Goal: Task Accomplishment & Management: Use online tool/utility

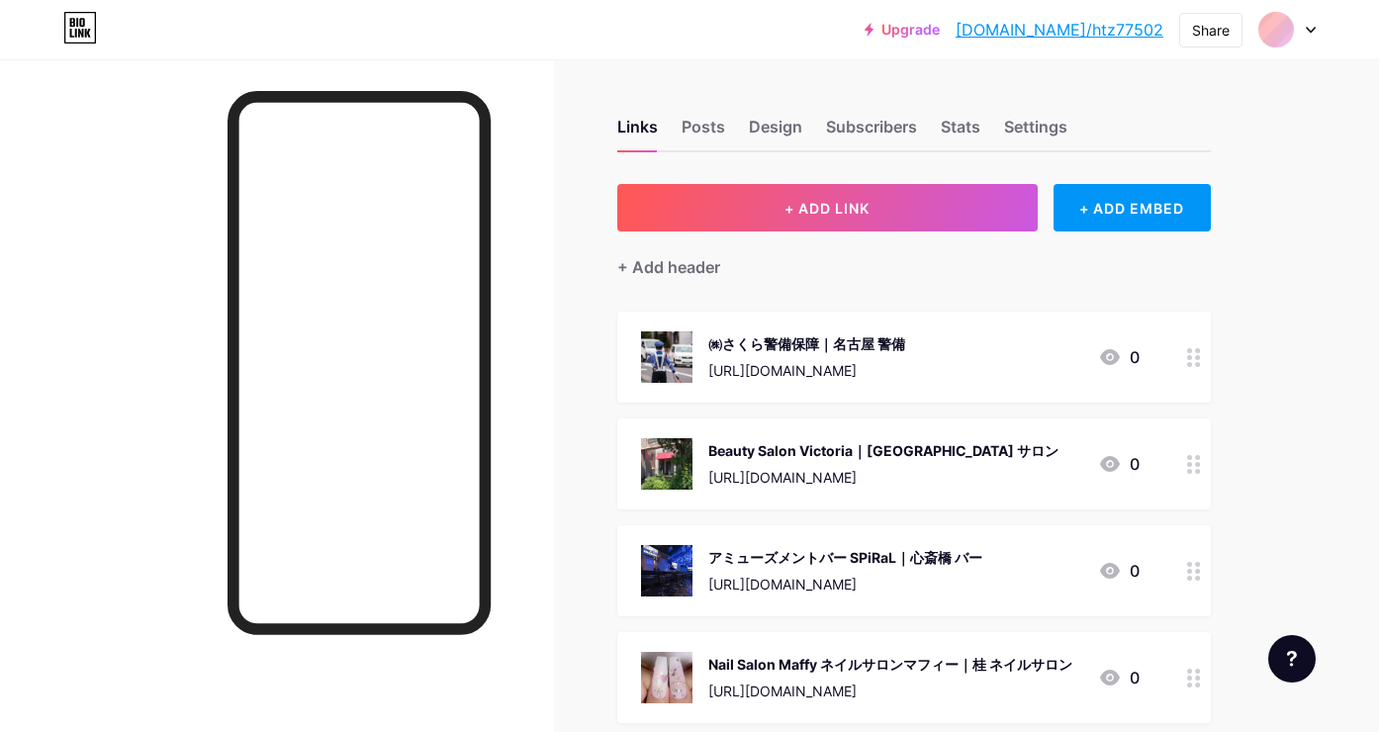
click at [885, 235] on div "+ Add header" at bounding box center [914, 256] width 594 height 48
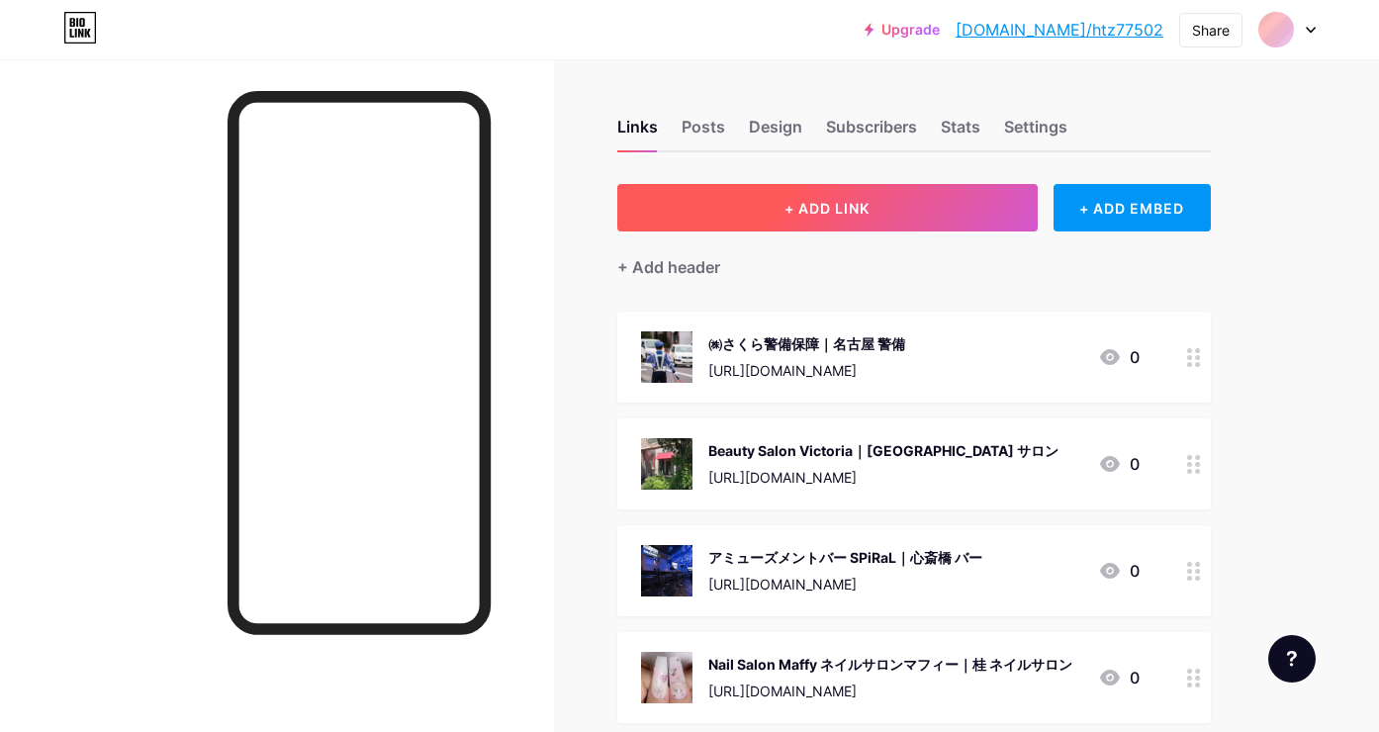
click at [878, 194] on button "+ ADD LINK" at bounding box center [827, 207] width 421 height 47
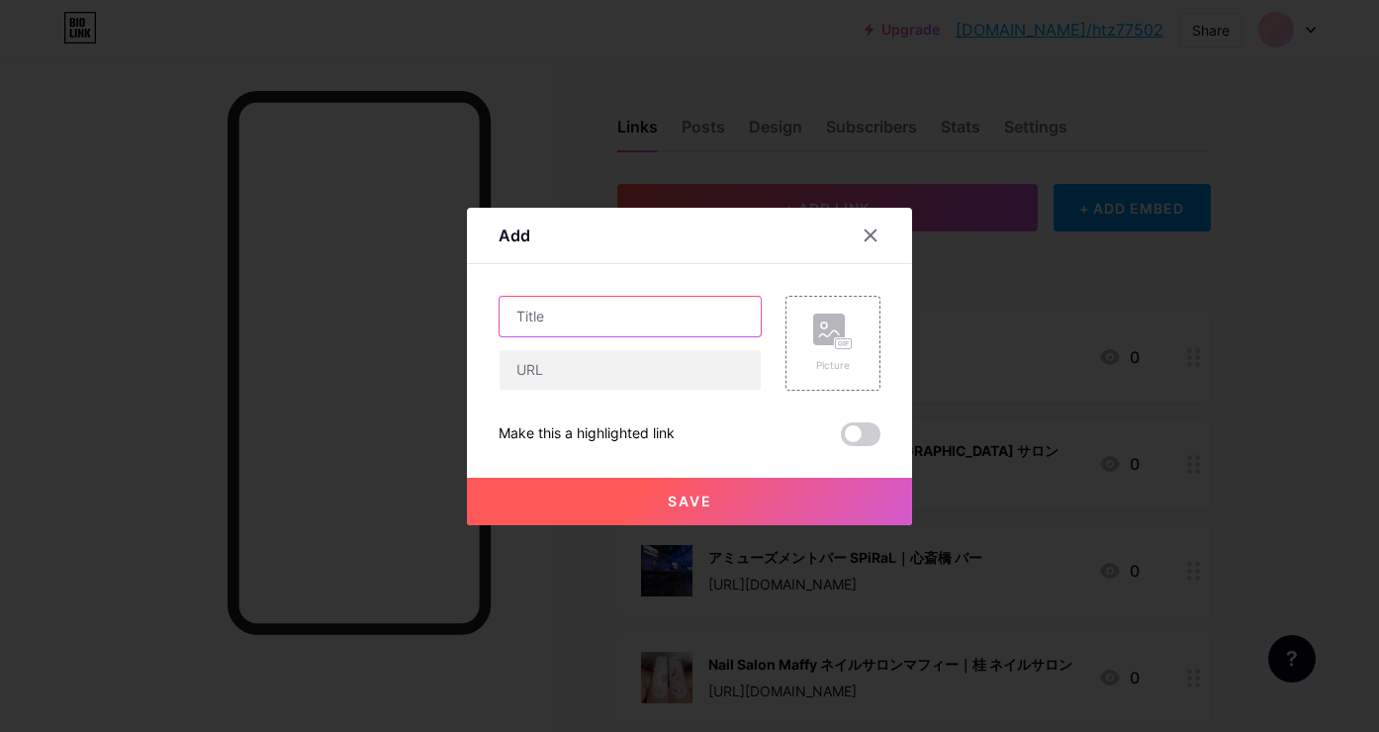
click at [692, 321] on input "text" at bounding box center [630, 317] width 261 height 40
click at [642, 303] on input "text" at bounding box center [630, 317] width 261 height 40
paste input "株式会社[PERSON_NAME]電設[建築電気工事]"
type input "株式会社[PERSON_NAME]電設[建築電気工事]"
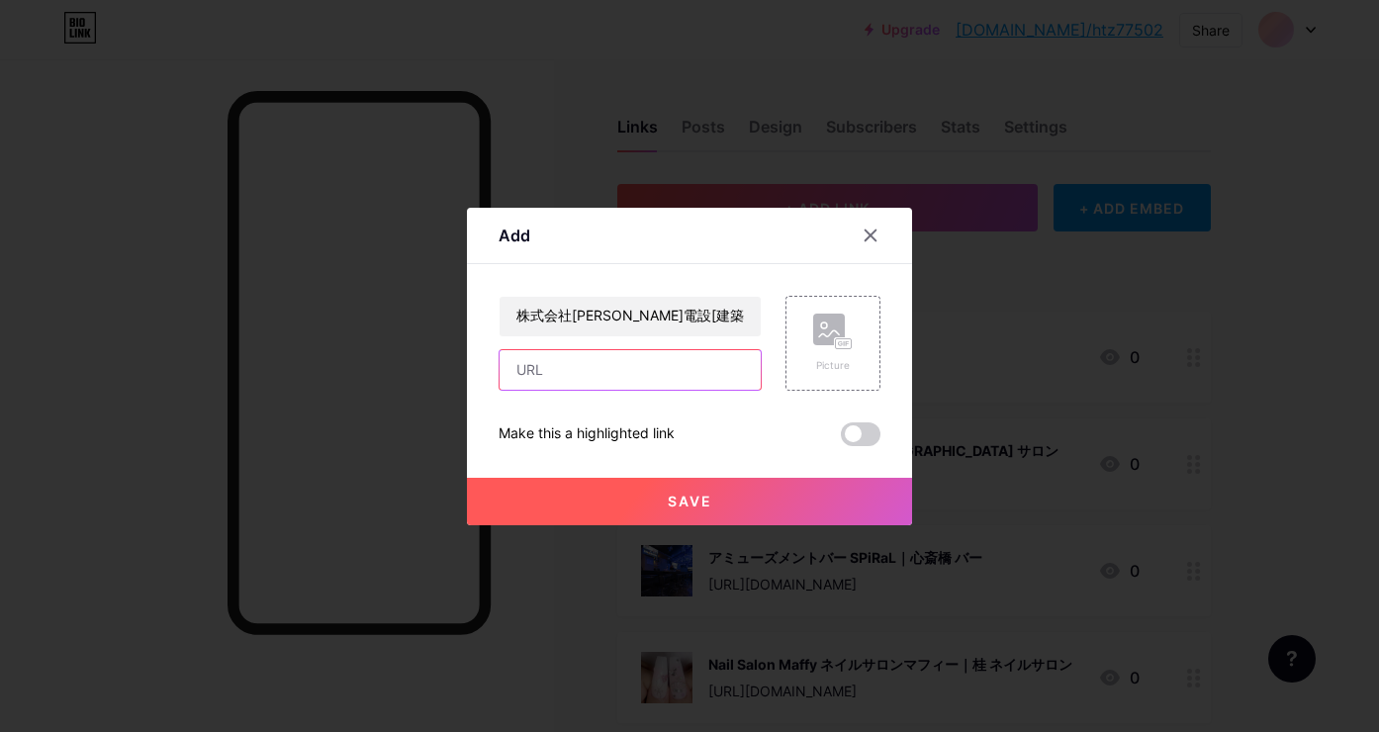
click at [696, 372] on input "text" at bounding box center [630, 370] width 261 height 40
paste input "[URL][DOMAIN_NAME]"
type input "[URL][DOMAIN_NAME]"
click at [839, 348] on rect at bounding box center [844, 343] width 16 height 10
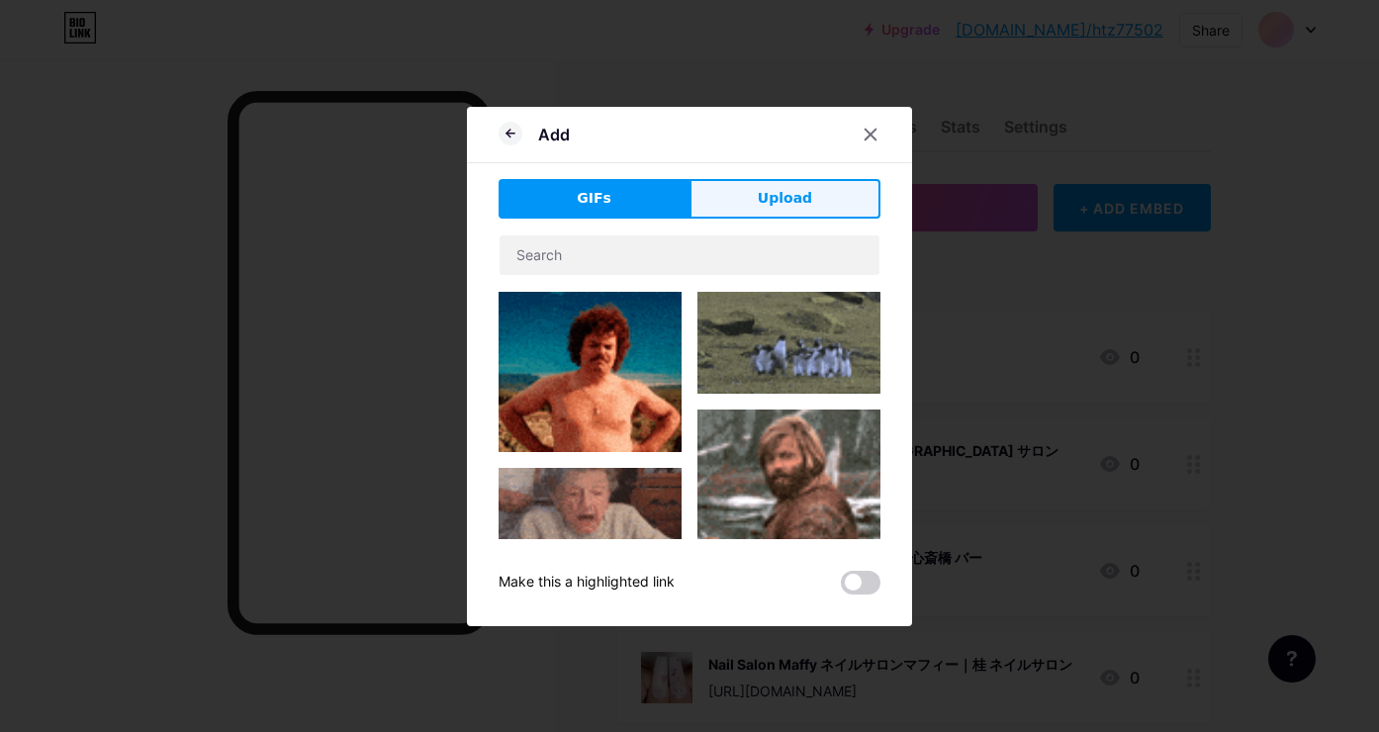
click at [820, 196] on button "Upload" at bounding box center [785, 199] width 191 height 40
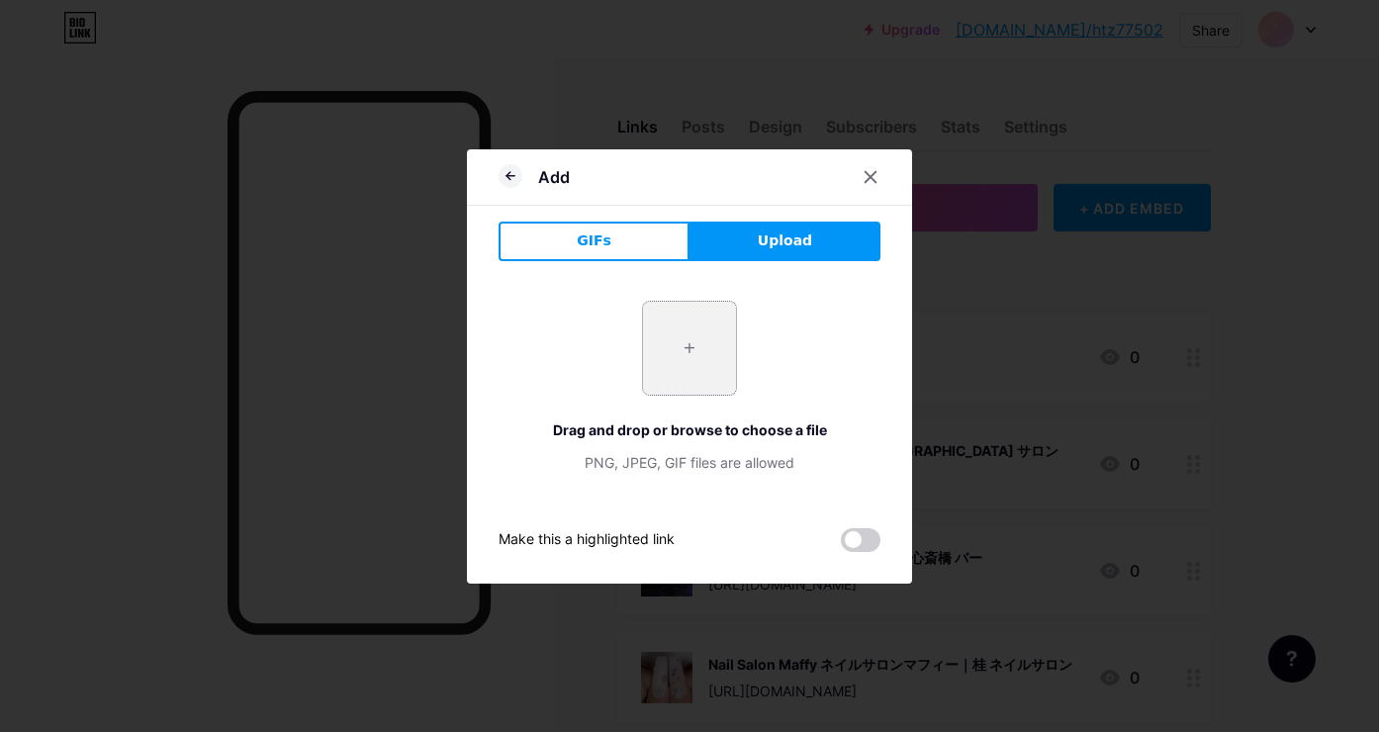
click at [676, 348] on input "file" at bounding box center [689, 348] width 93 height 93
click at [664, 349] on input "file" at bounding box center [689, 348] width 93 height 93
type input "C:\fakepath\16500119_790013863_53793717.png"
click at [513, 184] on icon at bounding box center [511, 176] width 24 height 24
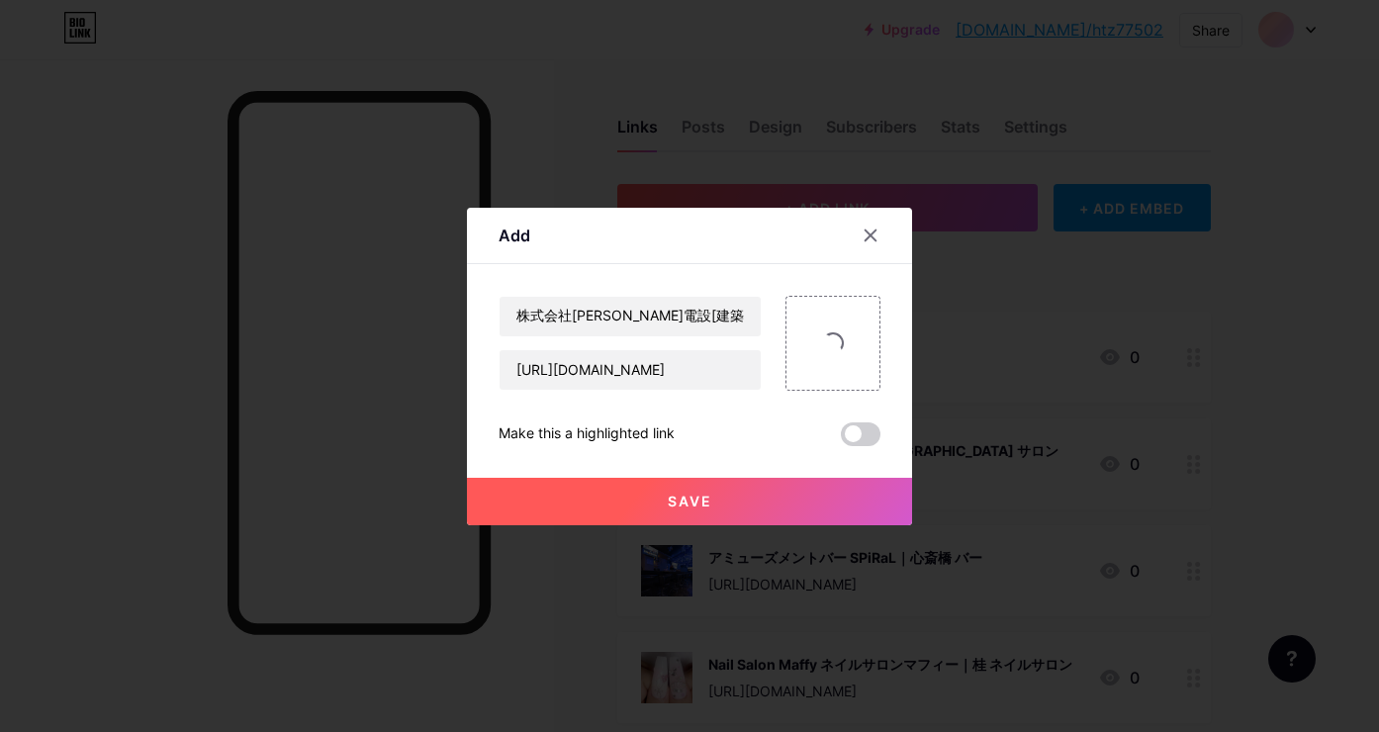
click at [739, 496] on button "Save" at bounding box center [689, 501] width 445 height 47
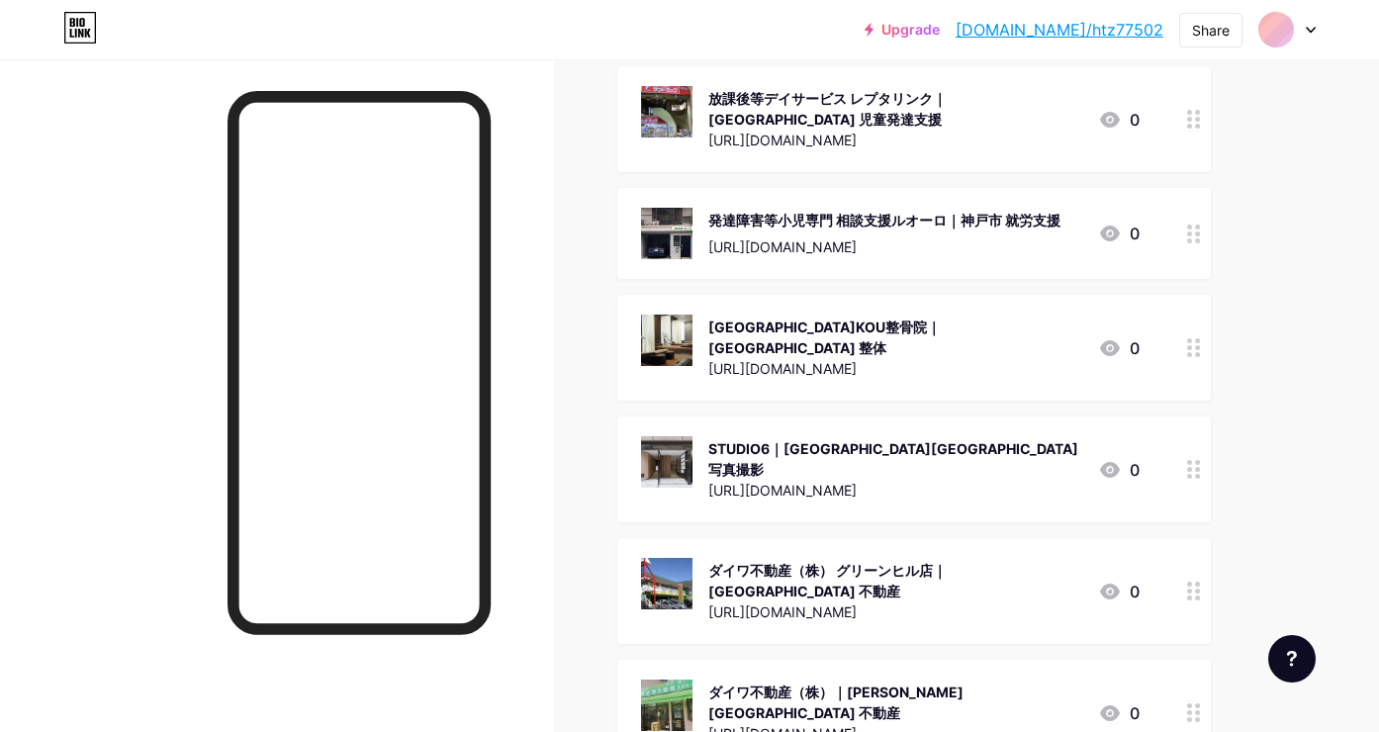
scroll to position [51164, 0]
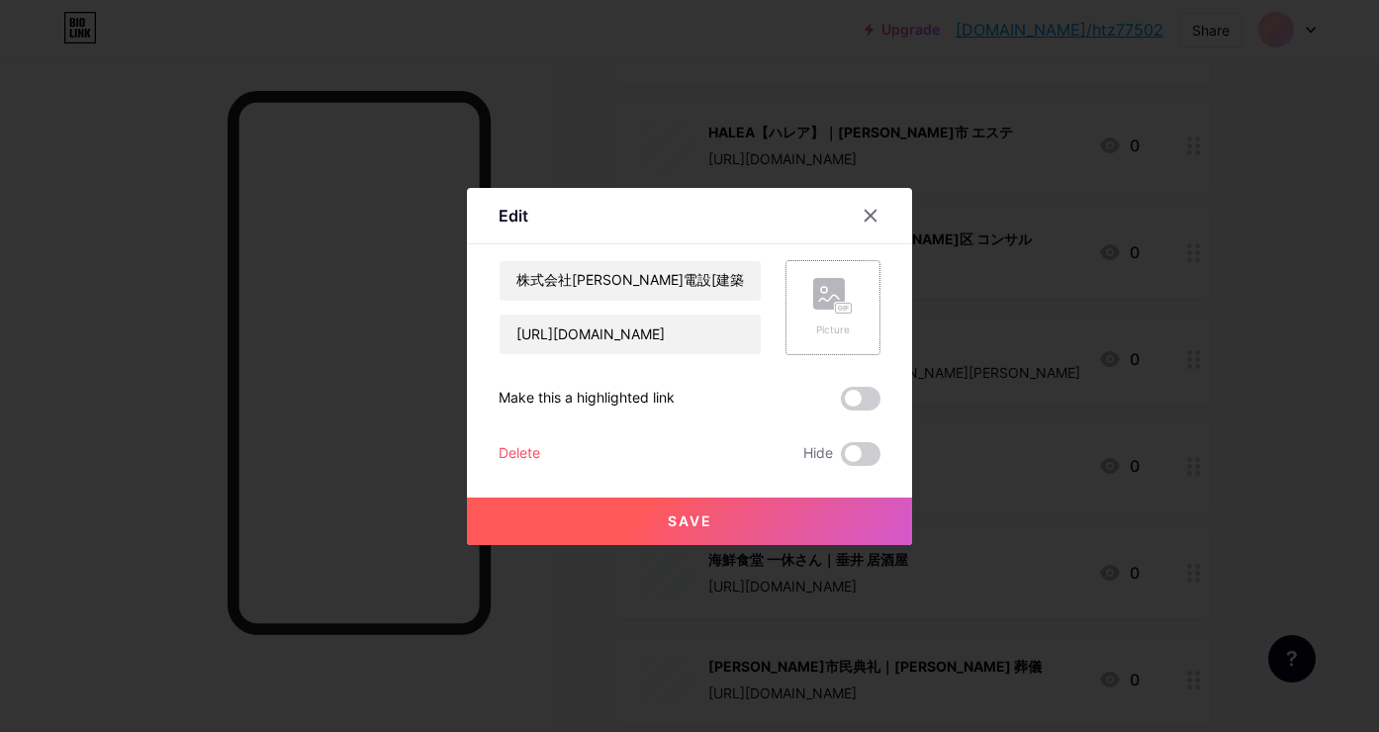
click at [837, 316] on div "Picture" at bounding box center [833, 307] width 40 height 59
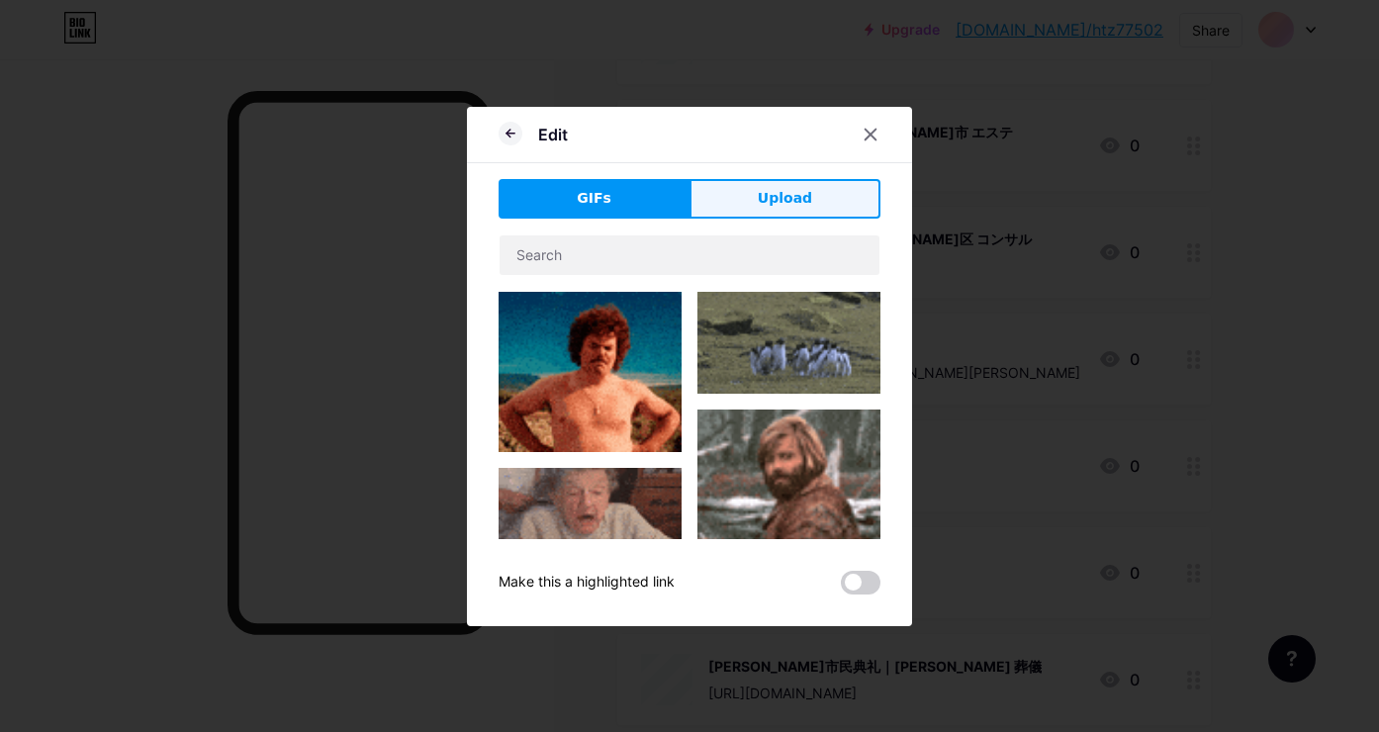
click at [796, 203] on span "Upload" at bounding box center [785, 198] width 54 height 21
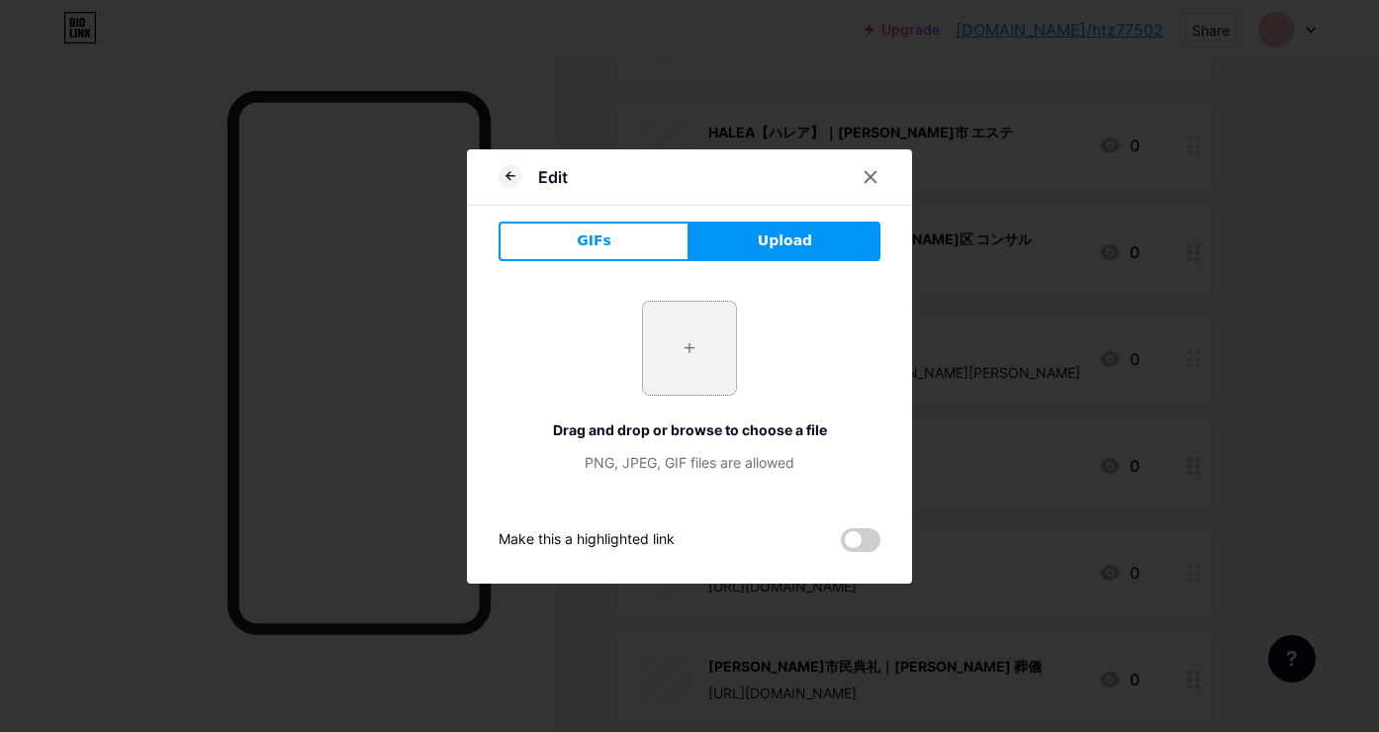
click at [676, 320] on input "file" at bounding box center [689, 348] width 93 height 93
type input "C:\fakepath\16500119_790013863_53793717.png"
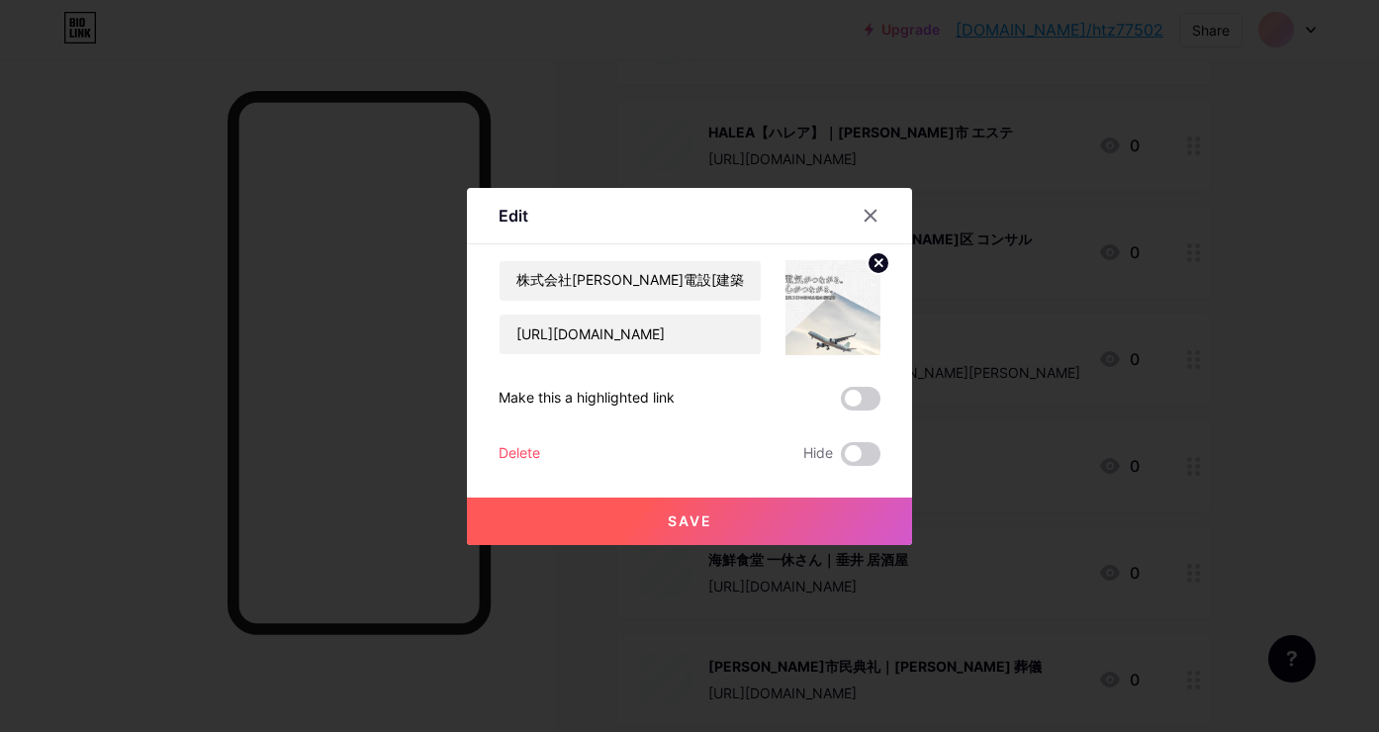
click at [695, 501] on button "Save" at bounding box center [689, 521] width 445 height 47
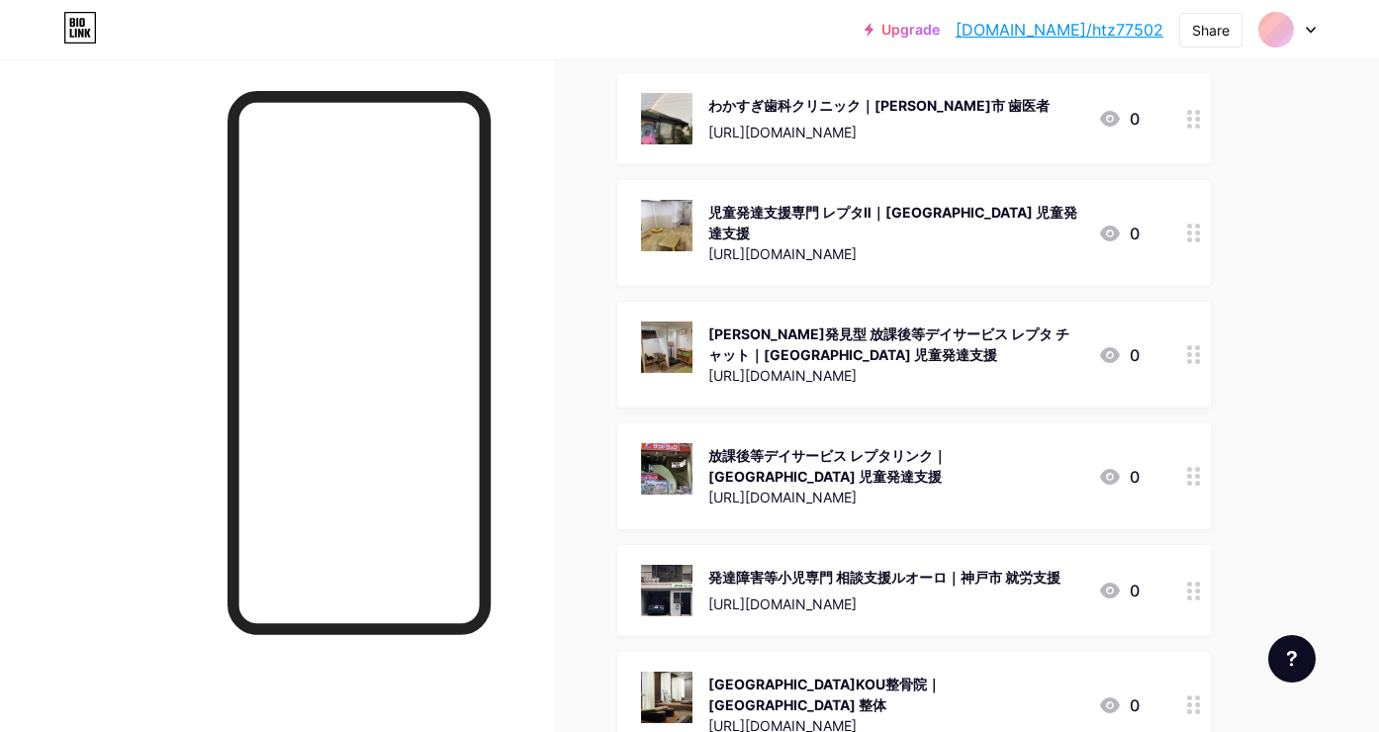
scroll to position [0, 0]
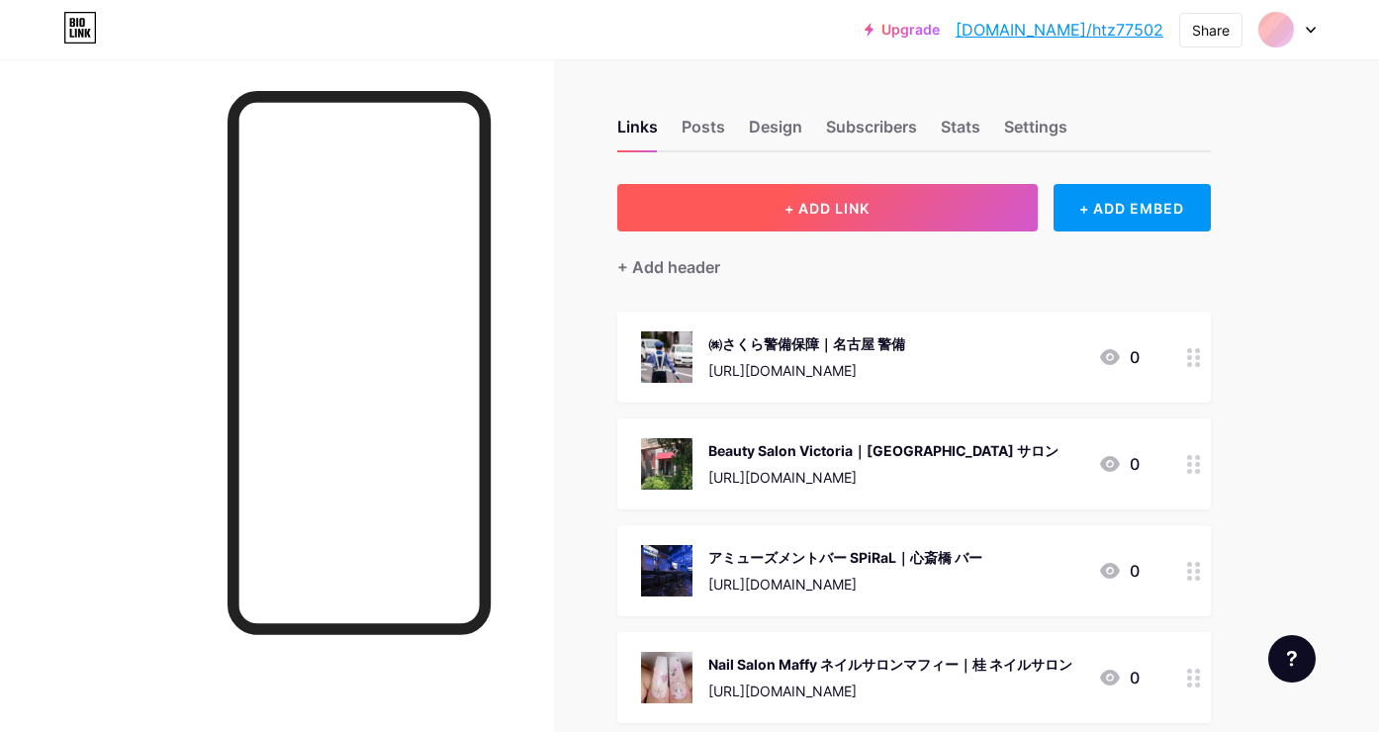
click at [893, 195] on button "+ ADD LINK" at bounding box center [827, 207] width 421 height 47
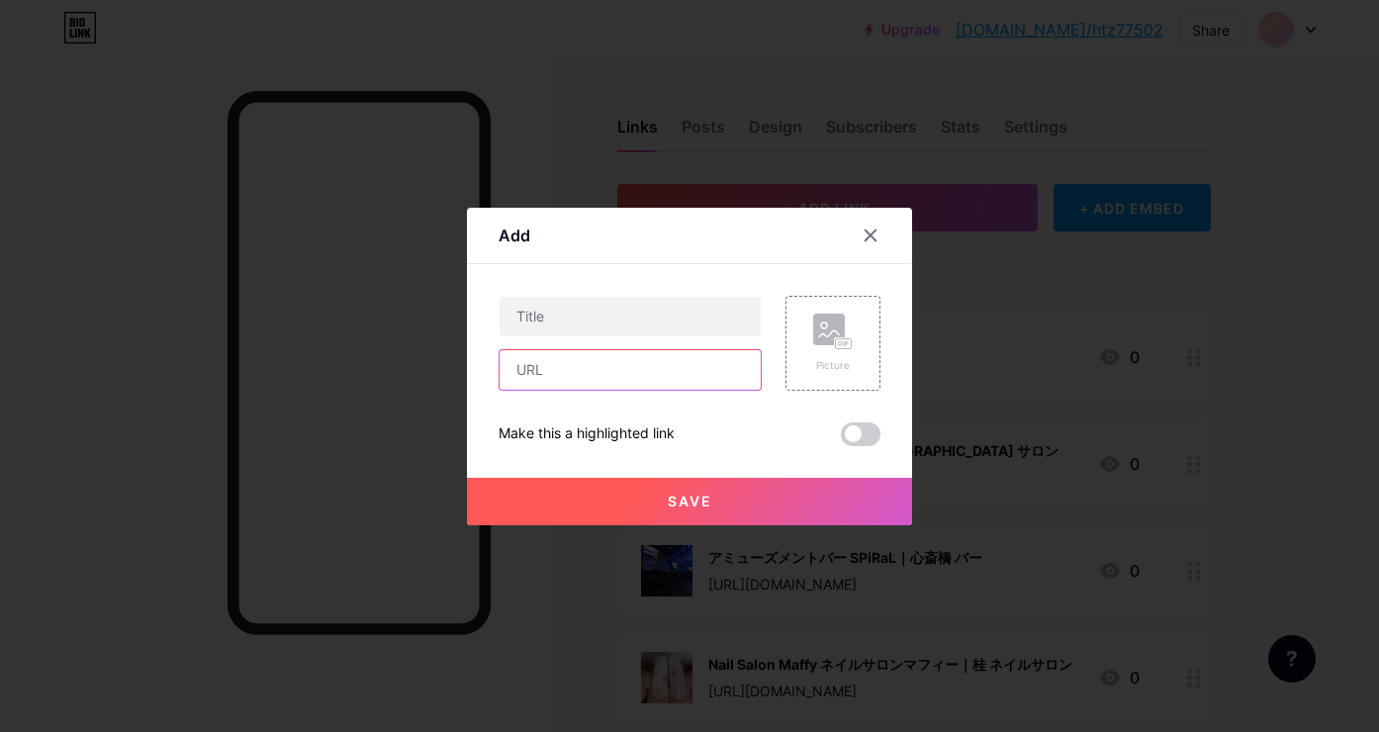
click at [715, 373] on input "text" at bounding box center [630, 370] width 261 height 40
paste input "[URL][DOMAIN_NAME]"
type input "[URL][DOMAIN_NAME]"
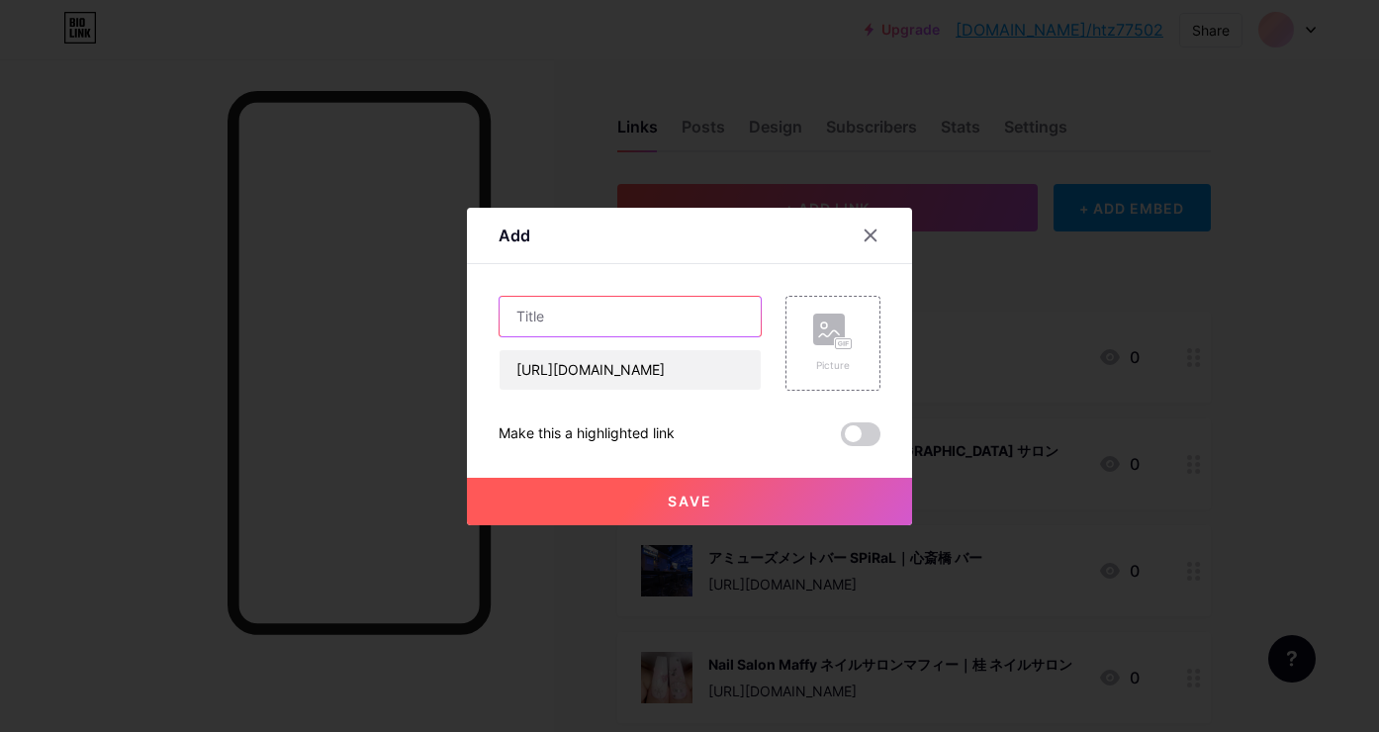
click at [676, 314] on input "text" at bounding box center [630, 317] width 261 height 40
paste input "株式会社koa[軽貨物運送 求人]"
drag, startPoint x: 601, startPoint y: 312, endPoint x: 700, endPoint y: 312, distance: 99.0
click at [700, 312] on input "株式会社koa[軽貨物運送 求人]" at bounding box center [630, 317] width 261 height 40
paste input "江戸川区 委託ドライバー"
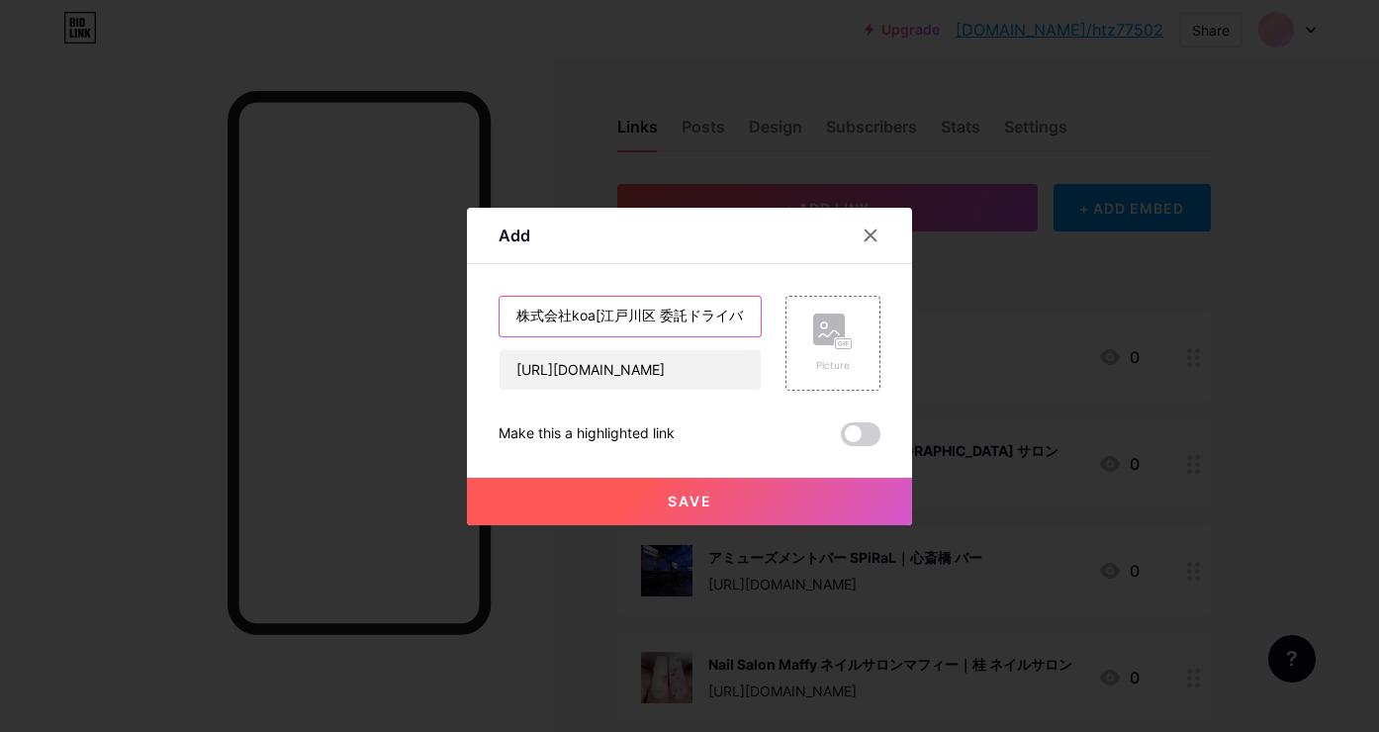
scroll to position [0, 45]
drag, startPoint x: 617, startPoint y: 318, endPoint x: 556, endPoint y: 320, distance: 60.4
click at [556, 320] on input "株式会社koa[江戸川区 委託ドライバー 求人]" at bounding box center [630, 317] width 261 height 40
type input "株式会社koa[委託ドライバー 求人]"
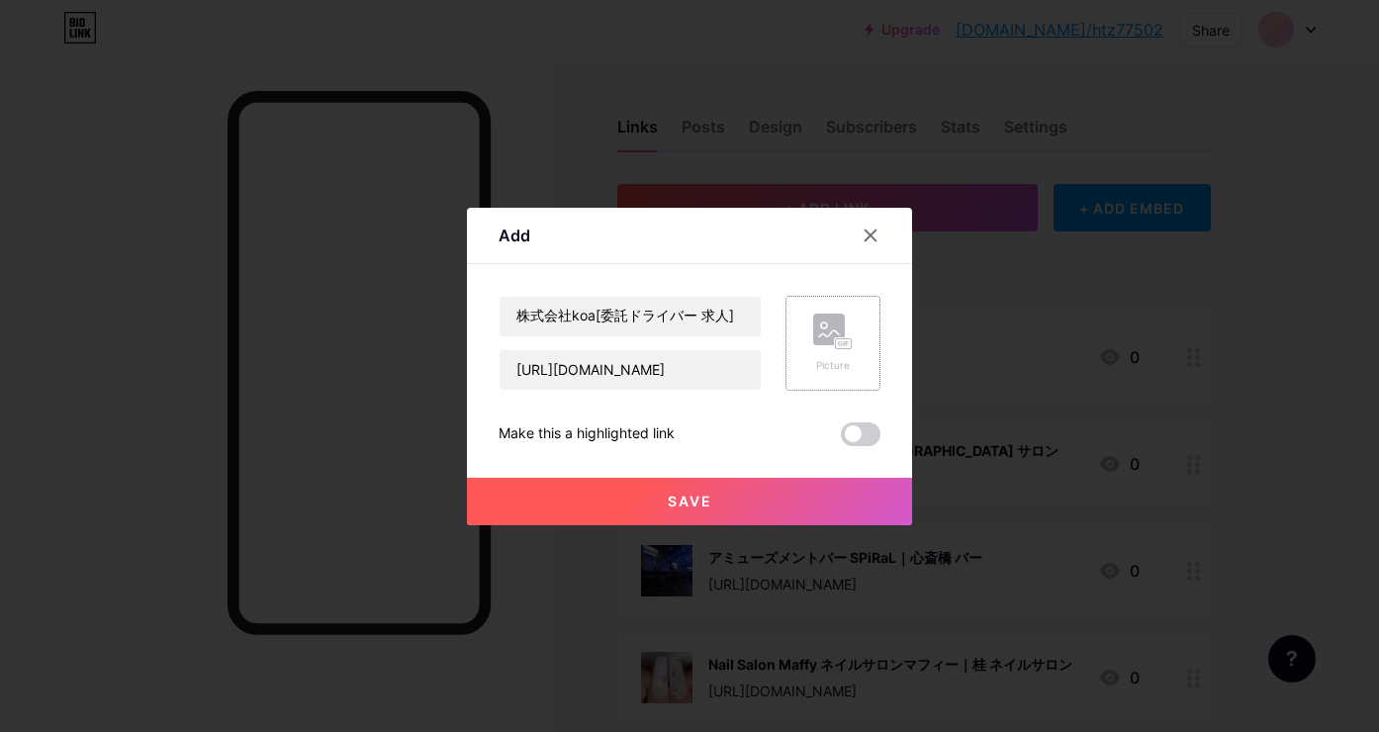
click at [838, 353] on div "Picture" at bounding box center [833, 343] width 40 height 59
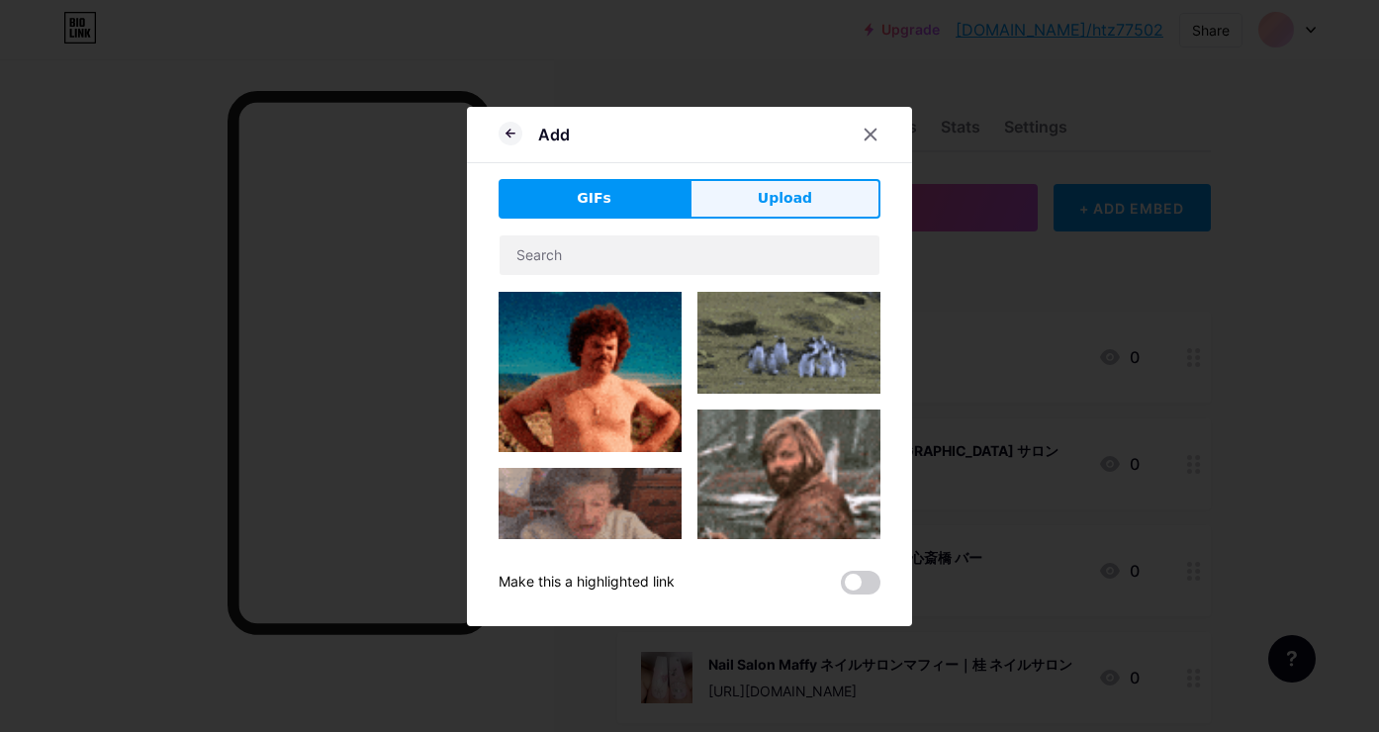
click at [802, 211] on button "Upload" at bounding box center [785, 199] width 191 height 40
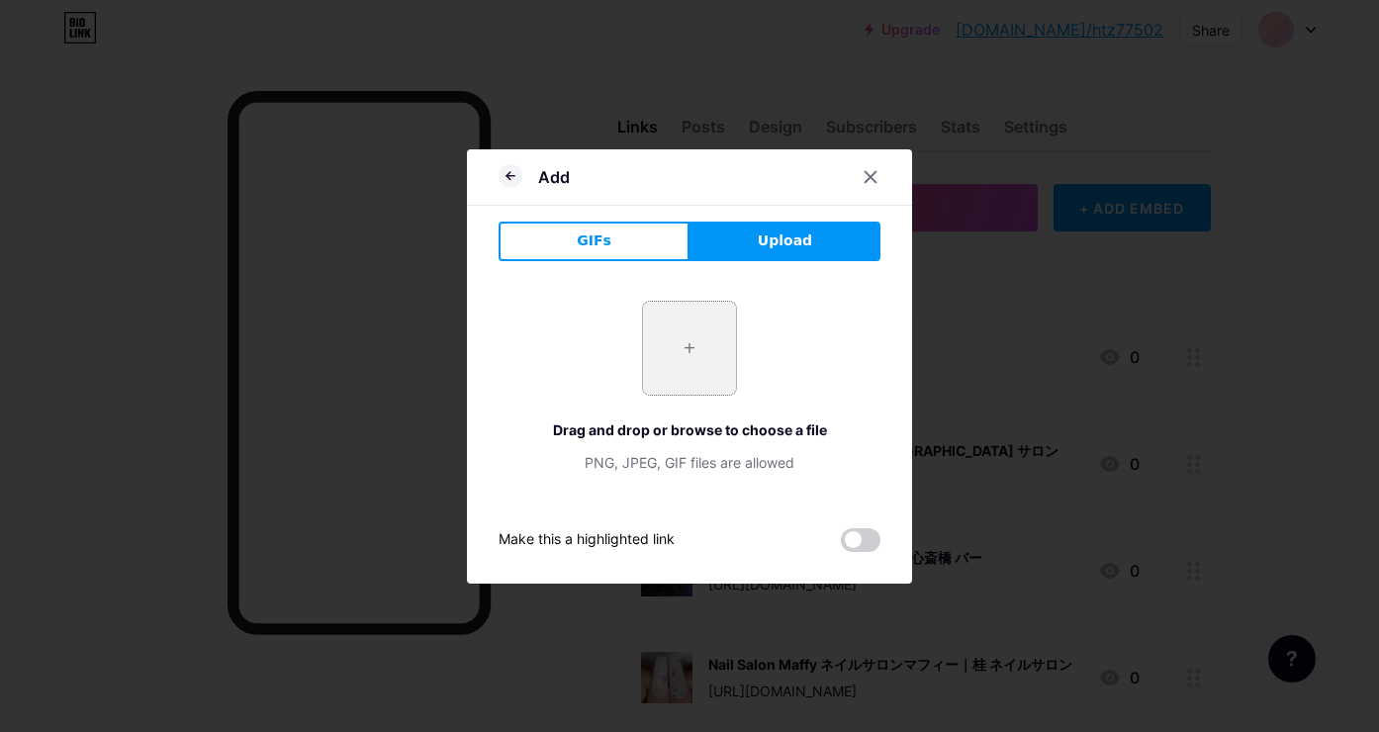
click at [679, 342] on input "file" at bounding box center [689, 348] width 93 height 93
type input "C:\fakepath\f9b91ec9-fdf2-4c58-af17-8bd1b9c6008d.webp"
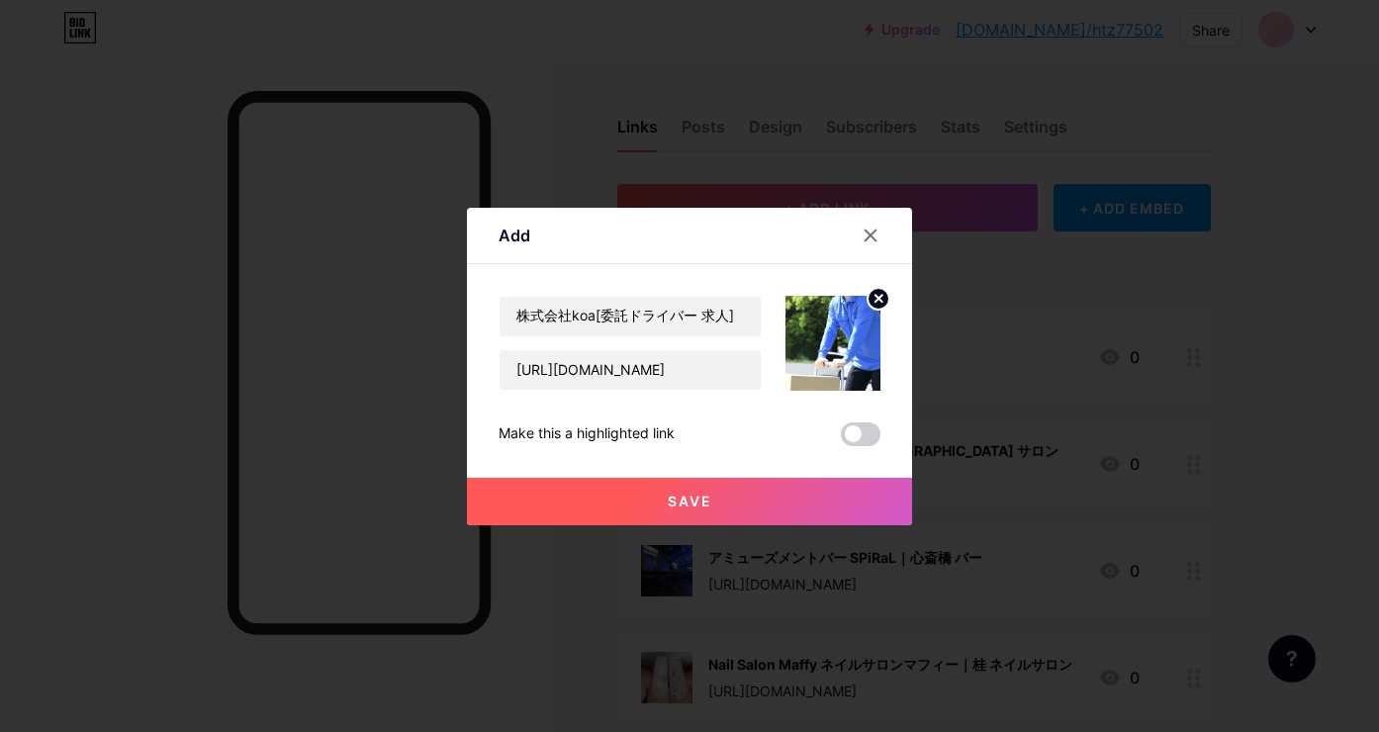
click at [676, 502] on span "Save" at bounding box center [690, 501] width 45 height 17
